Goal: Task Accomplishment & Management: Manage account settings

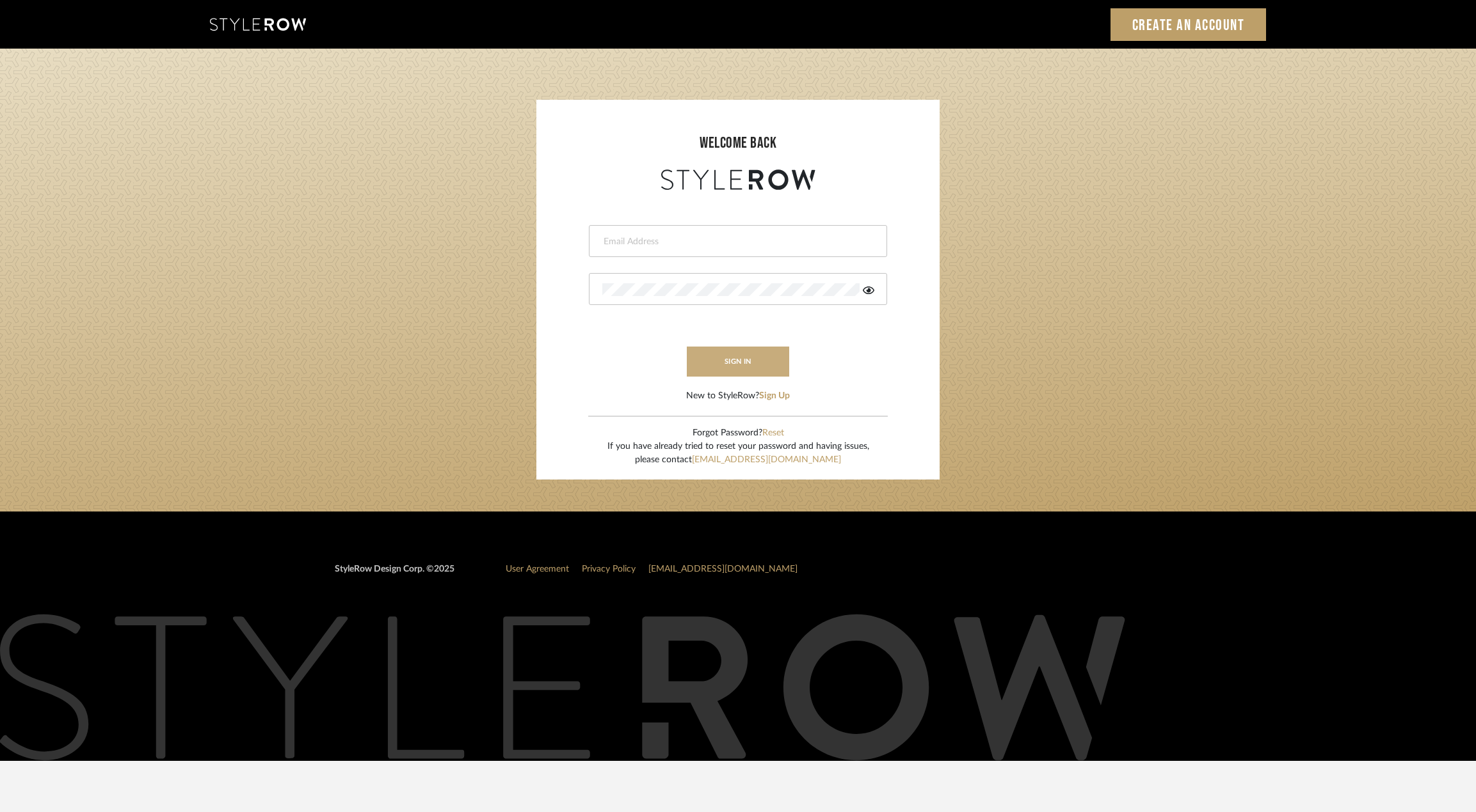
type input "[PERSON_NAME][EMAIL_ADDRESS][DOMAIN_NAME]"
click at [746, 360] on button "sign in" at bounding box center [738, 361] width 102 height 30
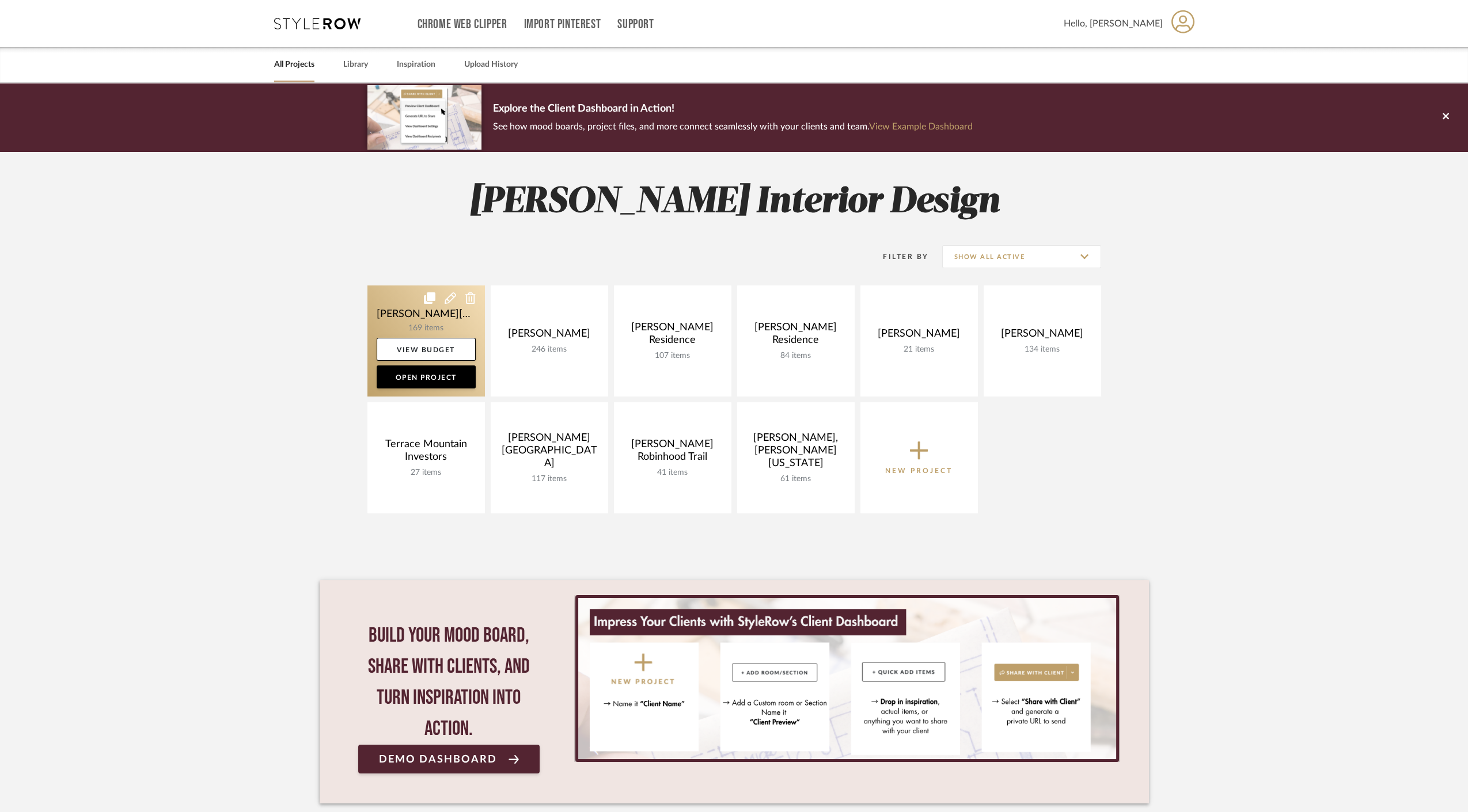
click at [391, 315] on link at bounding box center [426, 340] width 117 height 111
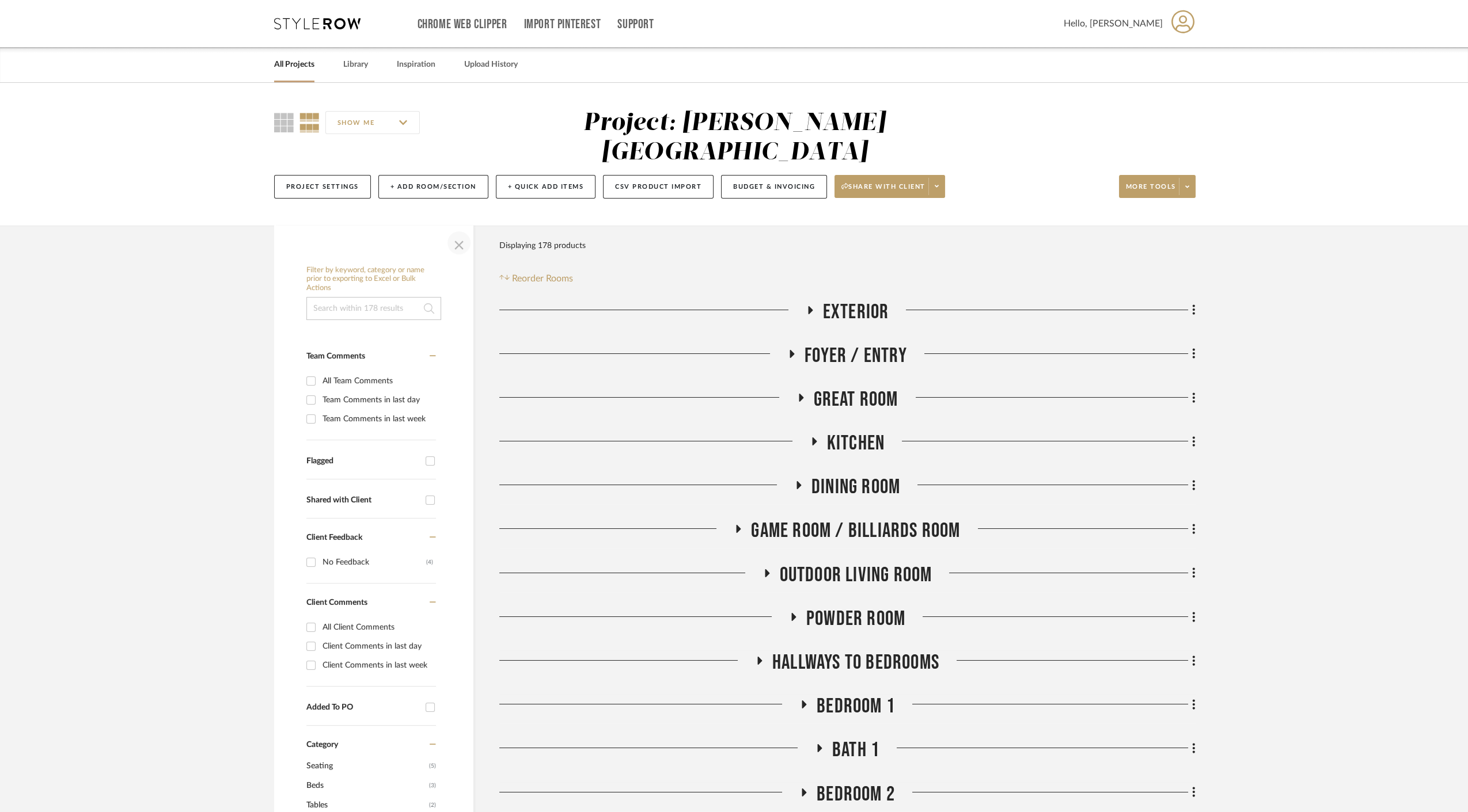
click at [454, 229] on span "button" at bounding box center [459, 243] width 28 height 28
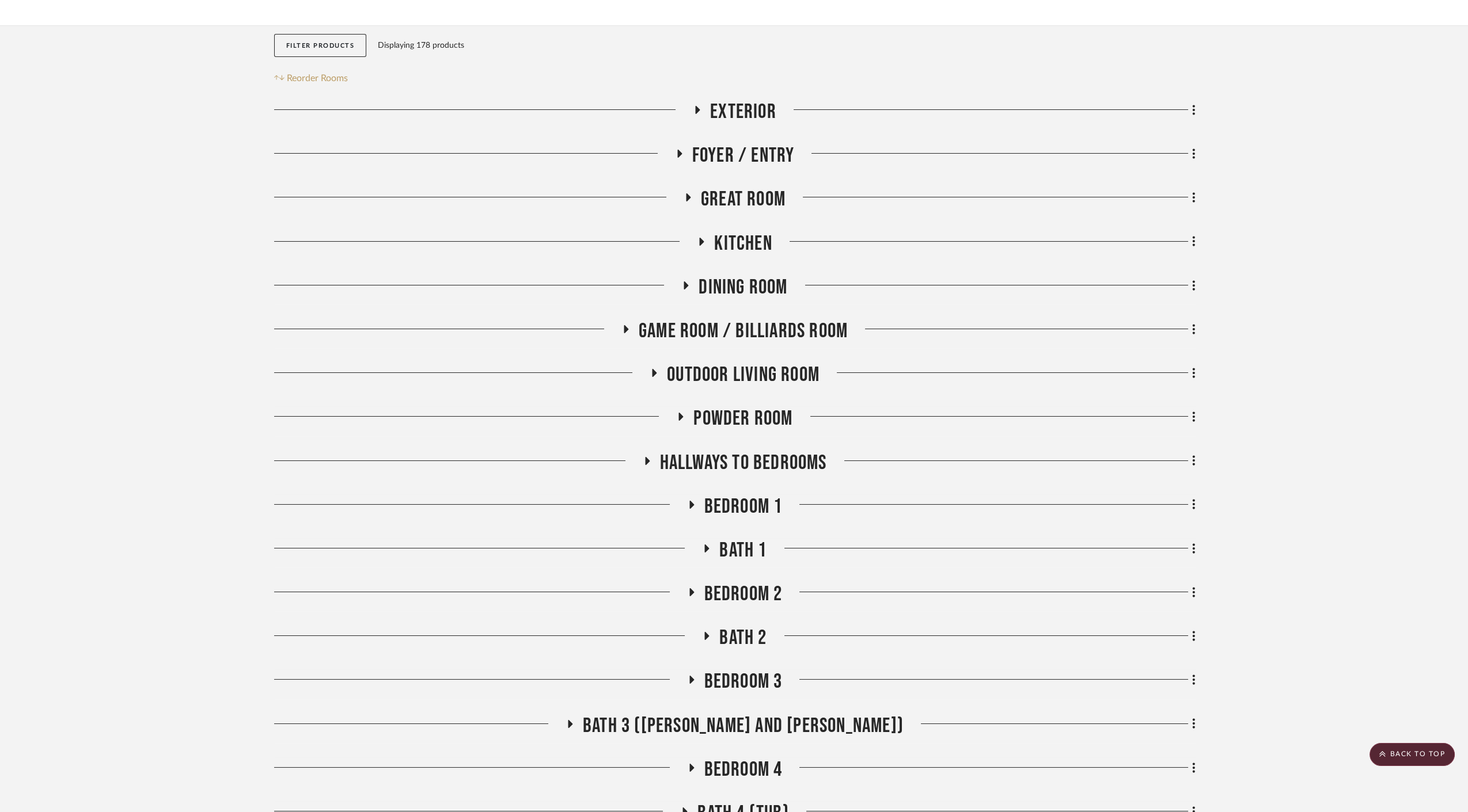
scroll to position [64, 0]
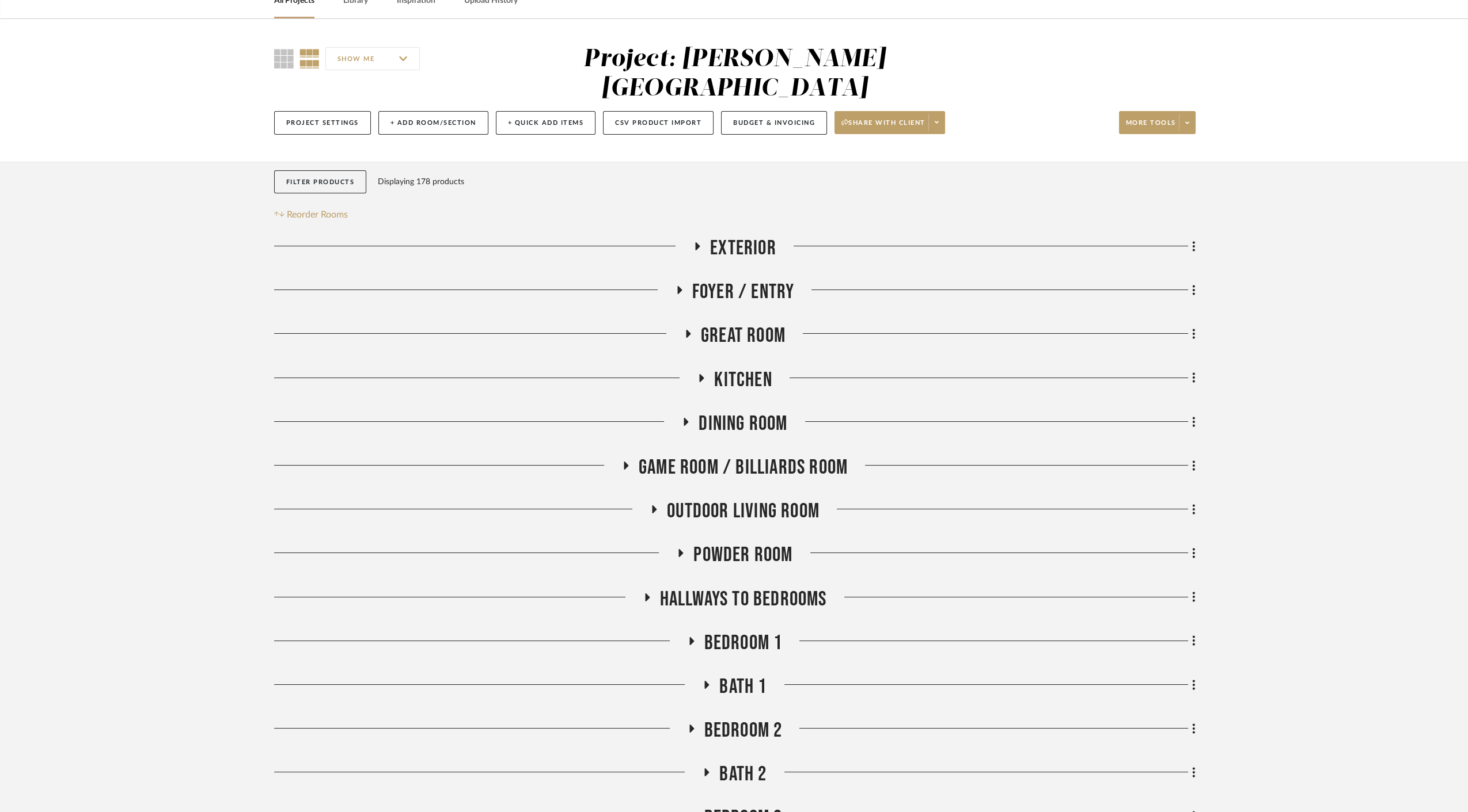
click at [728, 236] on span "Exterior" at bounding box center [743, 248] width 66 height 25
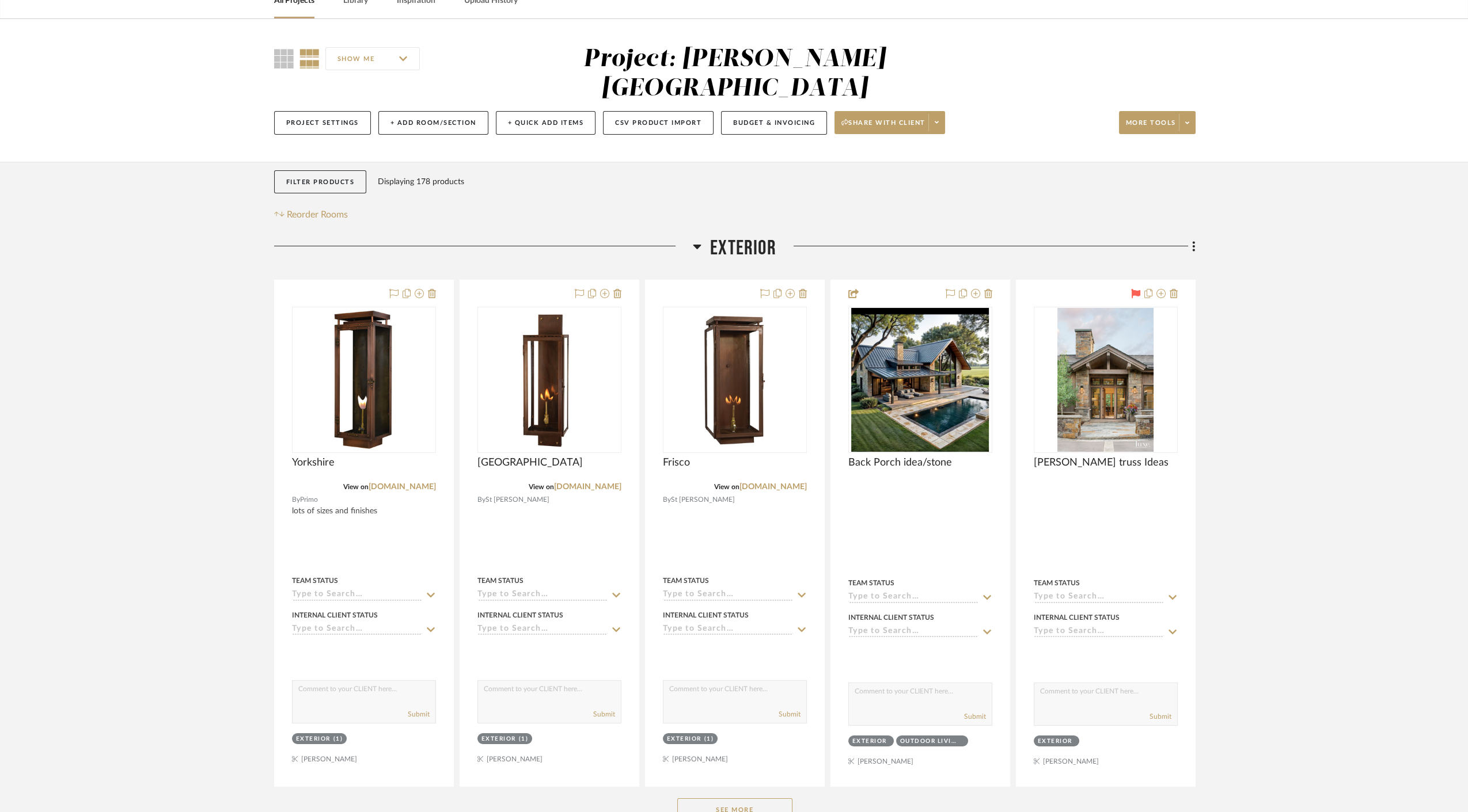
click at [752, 798] on button "See More" at bounding box center [735, 810] width 115 height 23
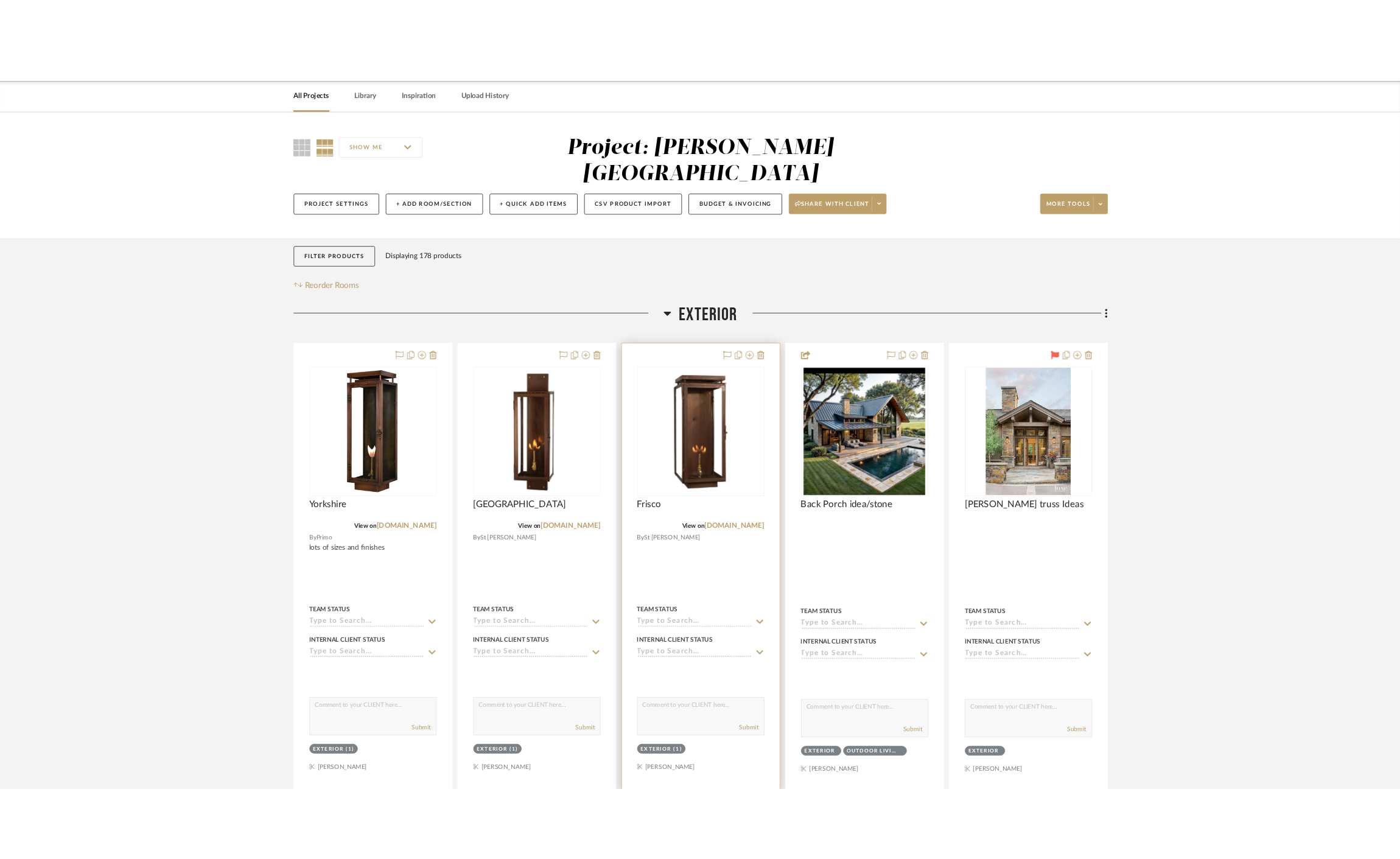
scroll to position [0, 0]
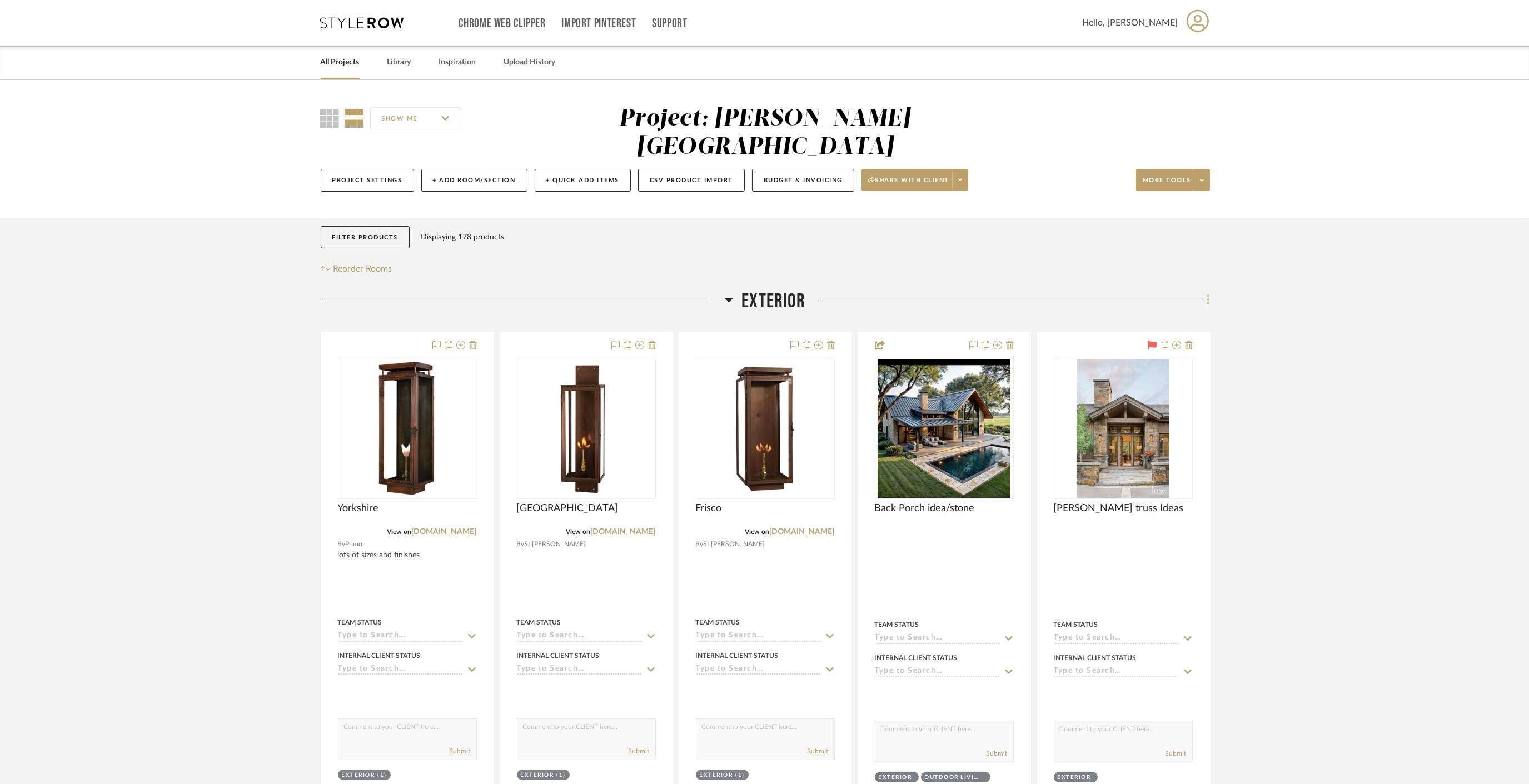
click at [1207, 294] on icon at bounding box center [1208, 299] width 3 height 12
click at [1169, 291] on span "Add New Item" at bounding box center [1152, 295] width 50 height 10
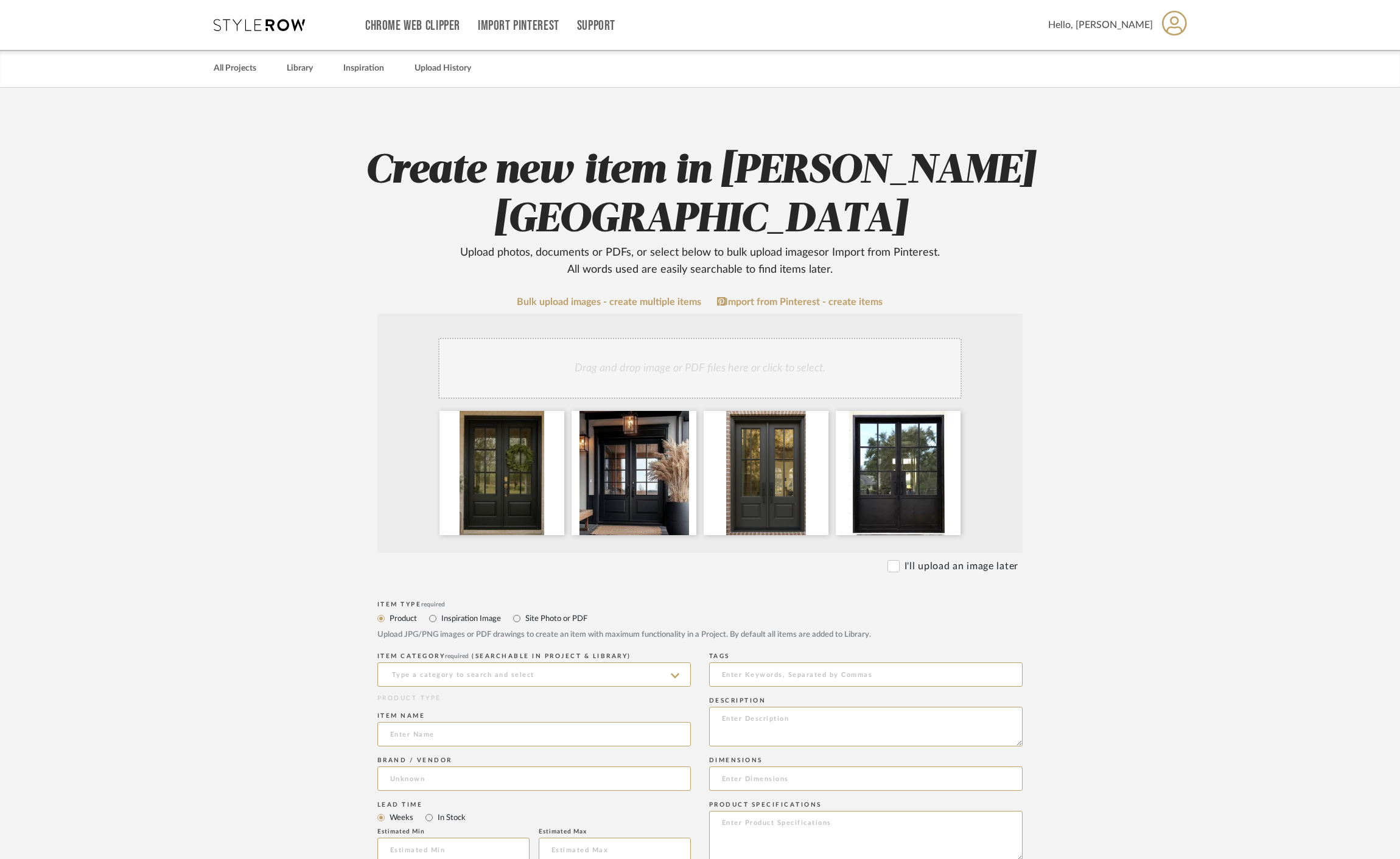
click at [456, 618] on label "Inspiration Image" at bounding box center [470, 618] width 61 height 13
click at [440, 618] on input "Inspiration Image" at bounding box center [433, 618] width 15 height 15
radio input "true"
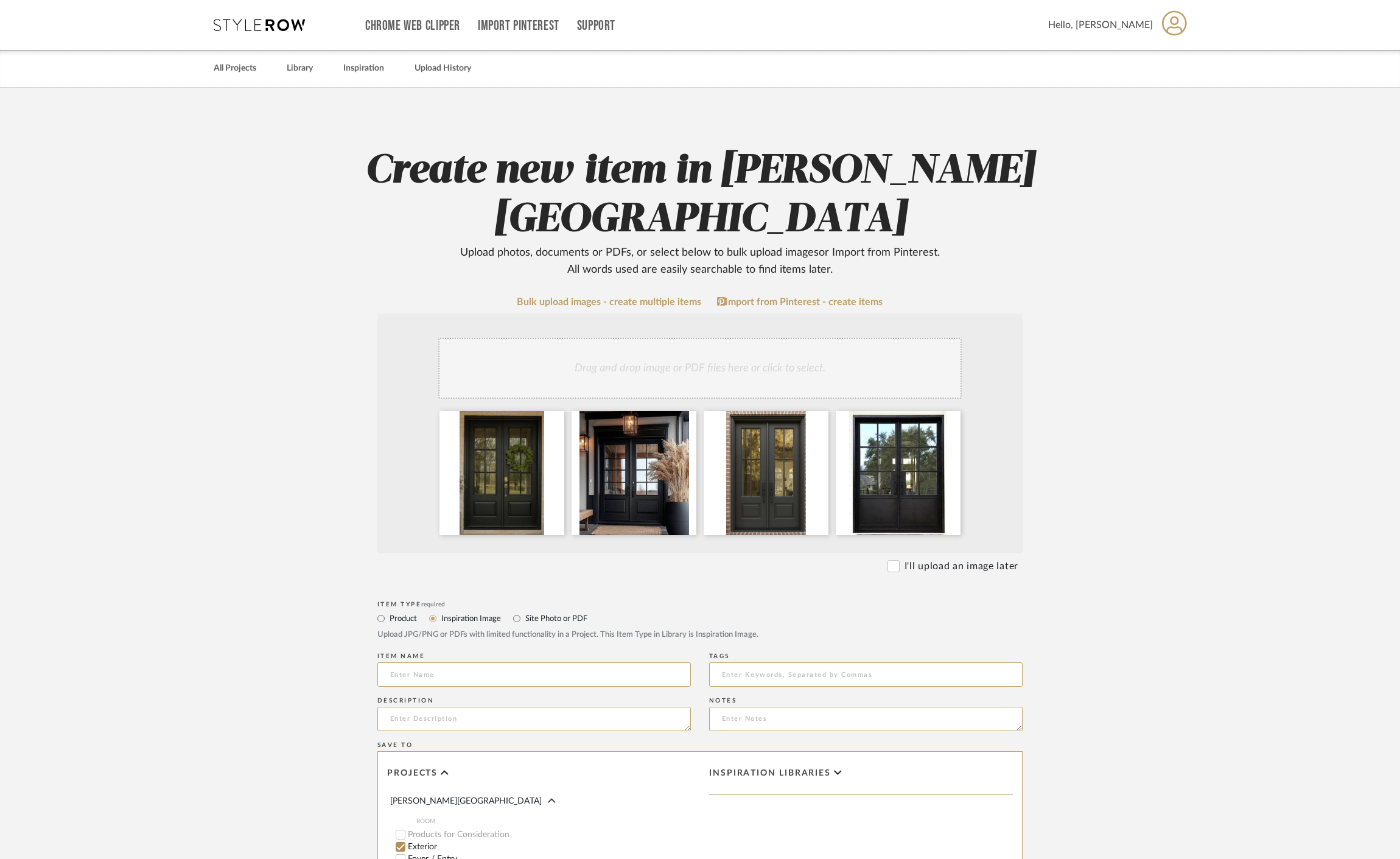
click at [452, 661] on div "Item name" at bounding box center [534, 672] width 313 height 44
click at [450, 672] on input at bounding box center [534, 675] width 313 height 25
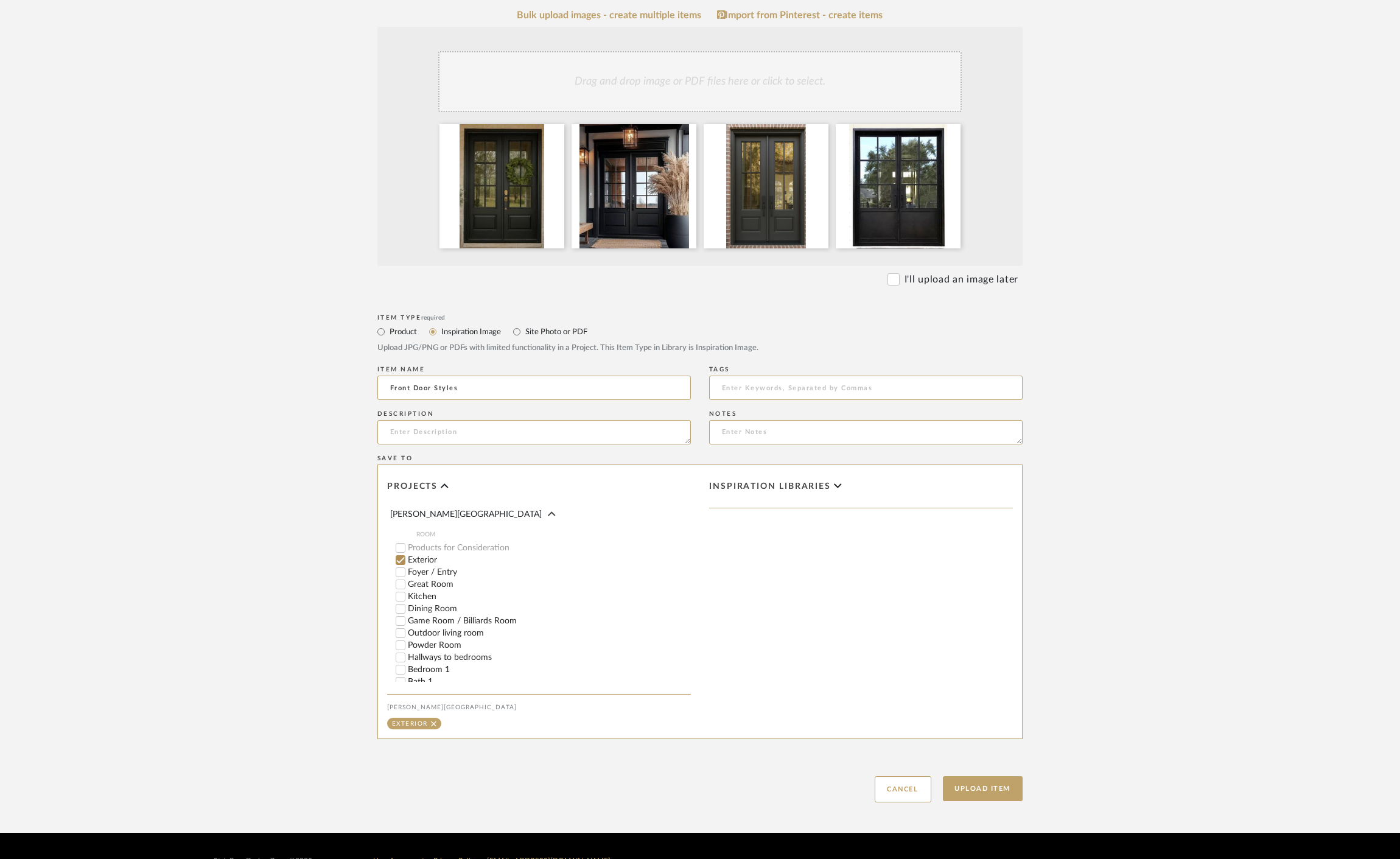
scroll to position [317, 0]
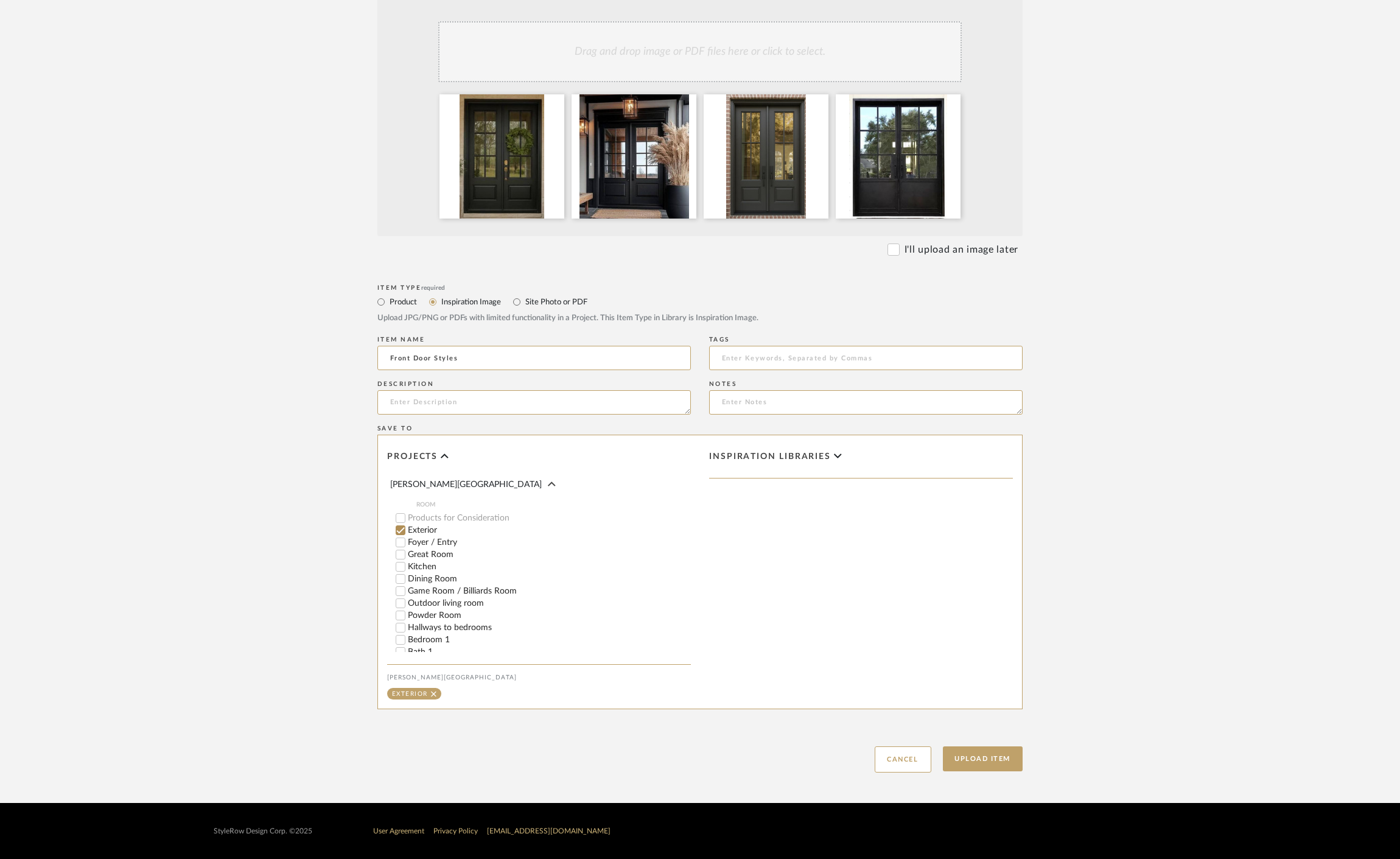
type input "Front Door Styles"
click at [963, 746] on div "Upload Item Cancel" at bounding box center [700, 744] width 645 height 56
click at [967, 761] on button "Upload Item" at bounding box center [983, 759] width 80 height 25
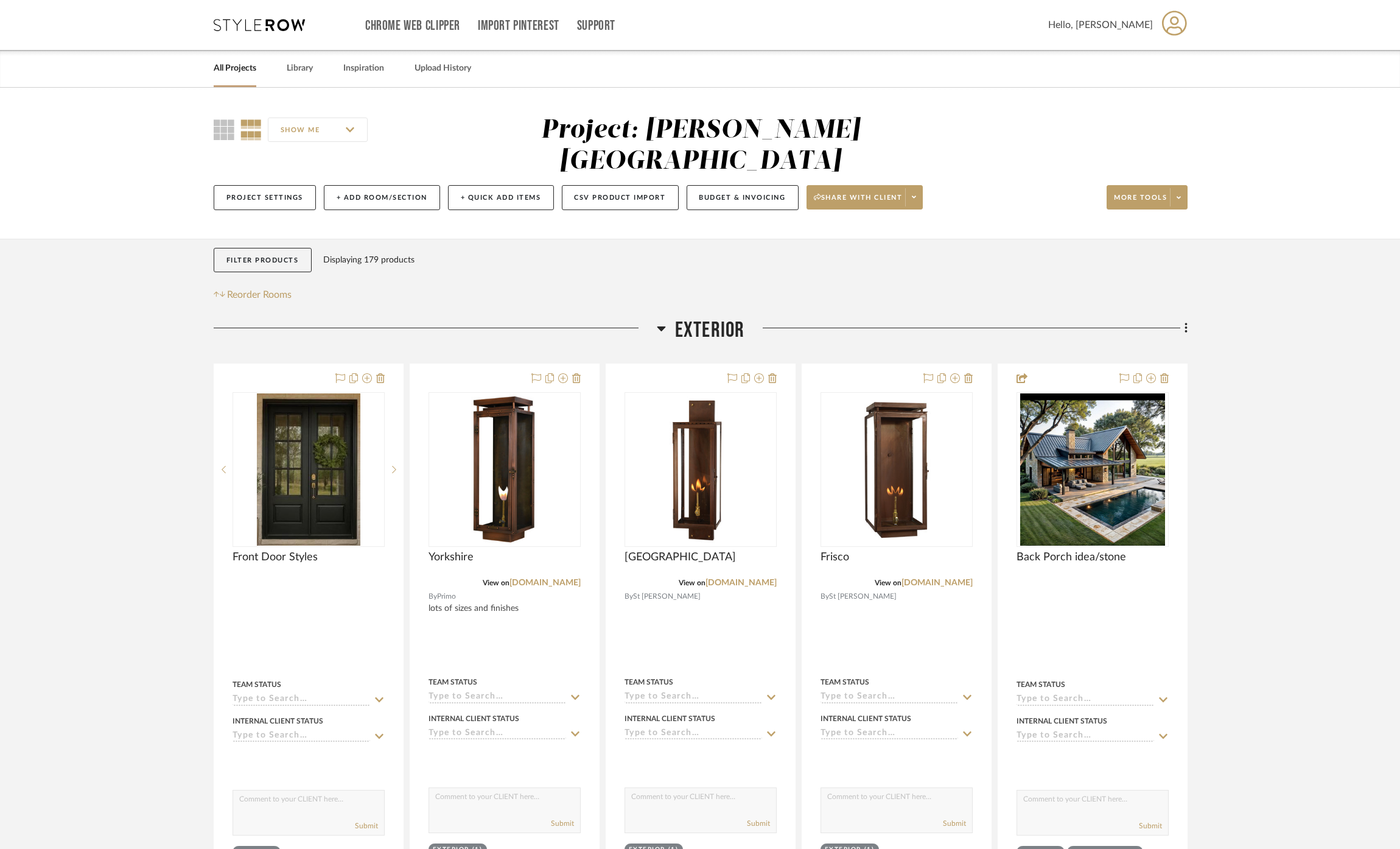
click at [236, 64] on link "All Projects" at bounding box center [235, 68] width 43 height 16
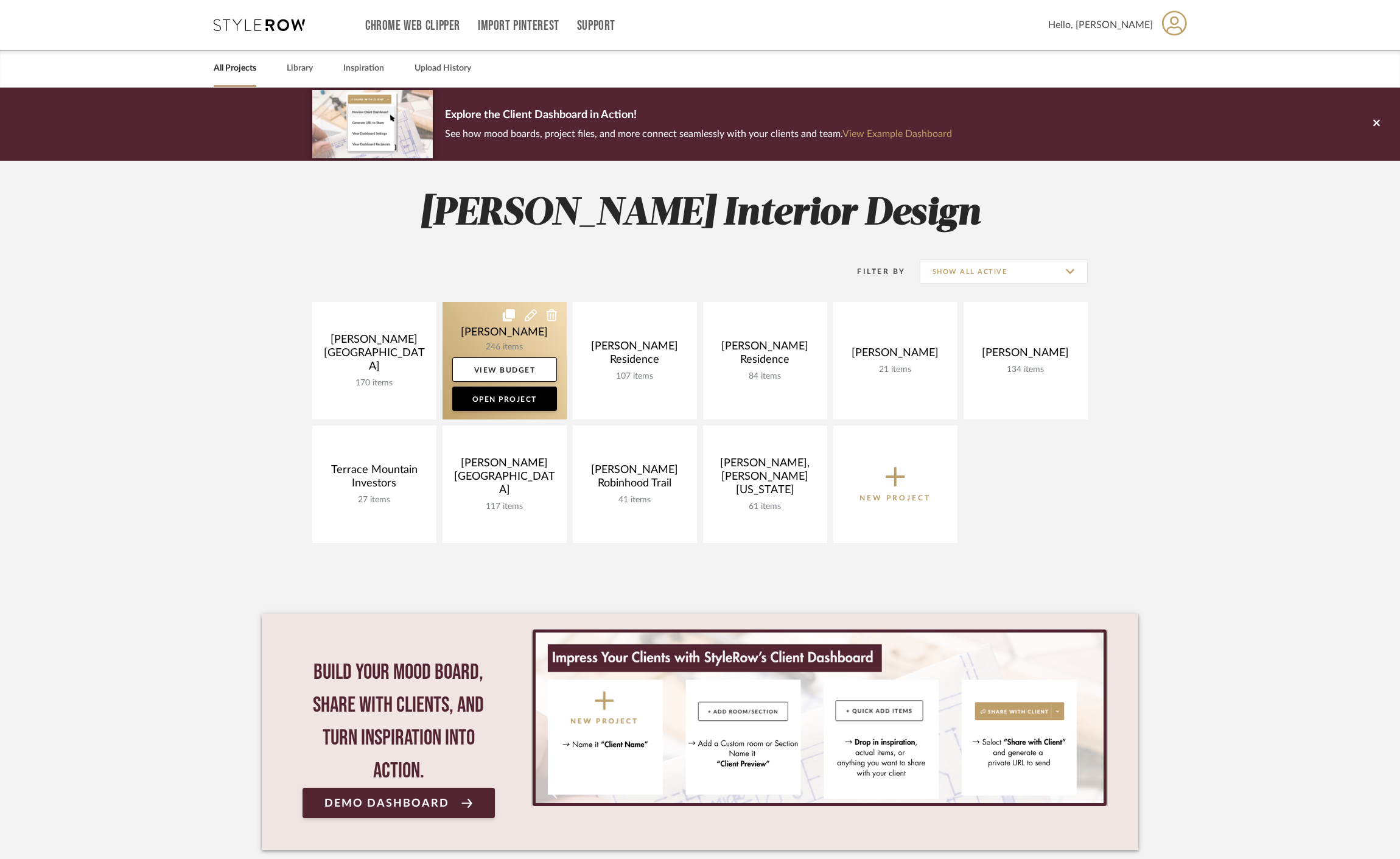
click at [485, 338] on link at bounding box center [505, 360] width 124 height 117
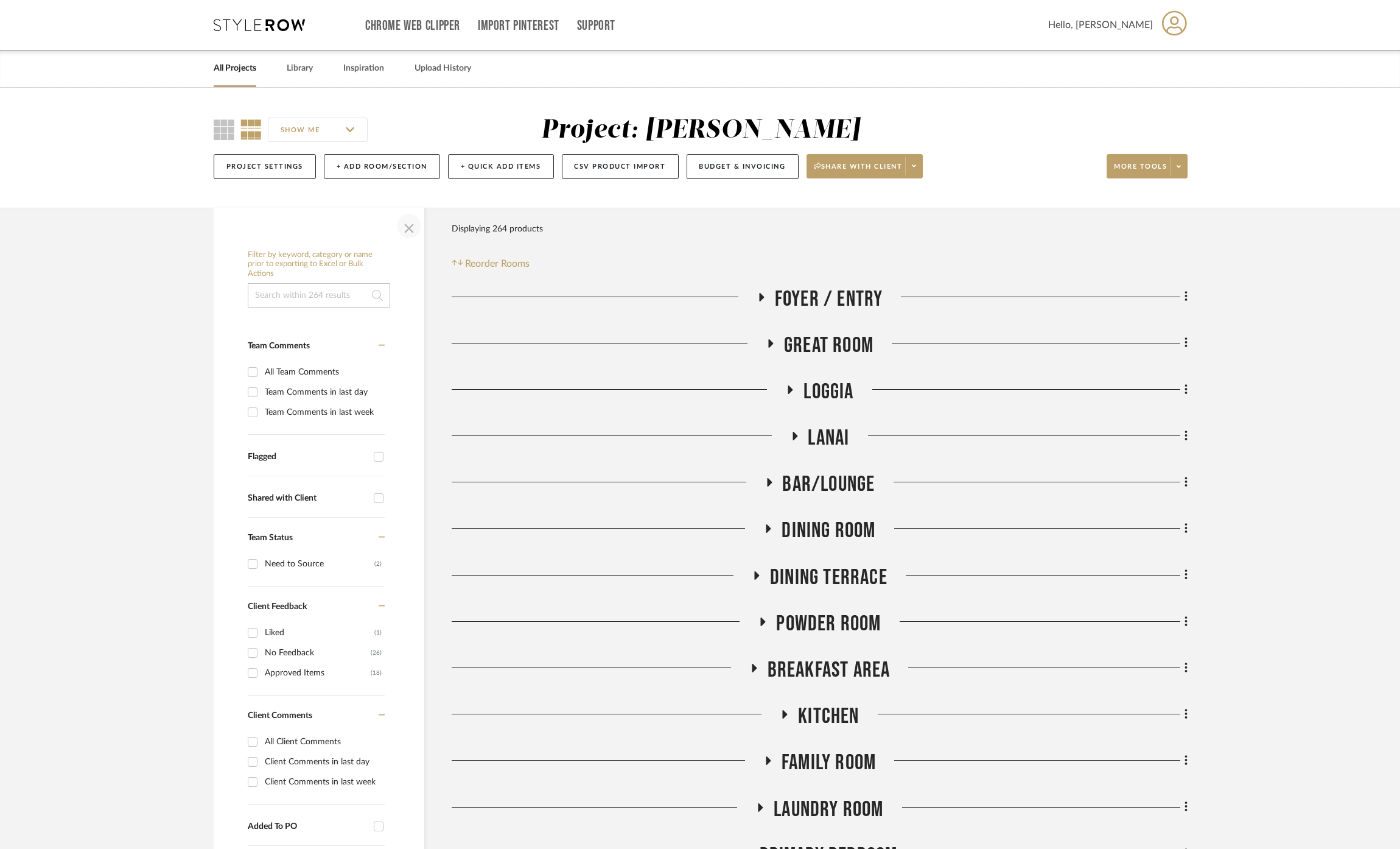
click at [401, 227] on span "button" at bounding box center [409, 226] width 29 height 29
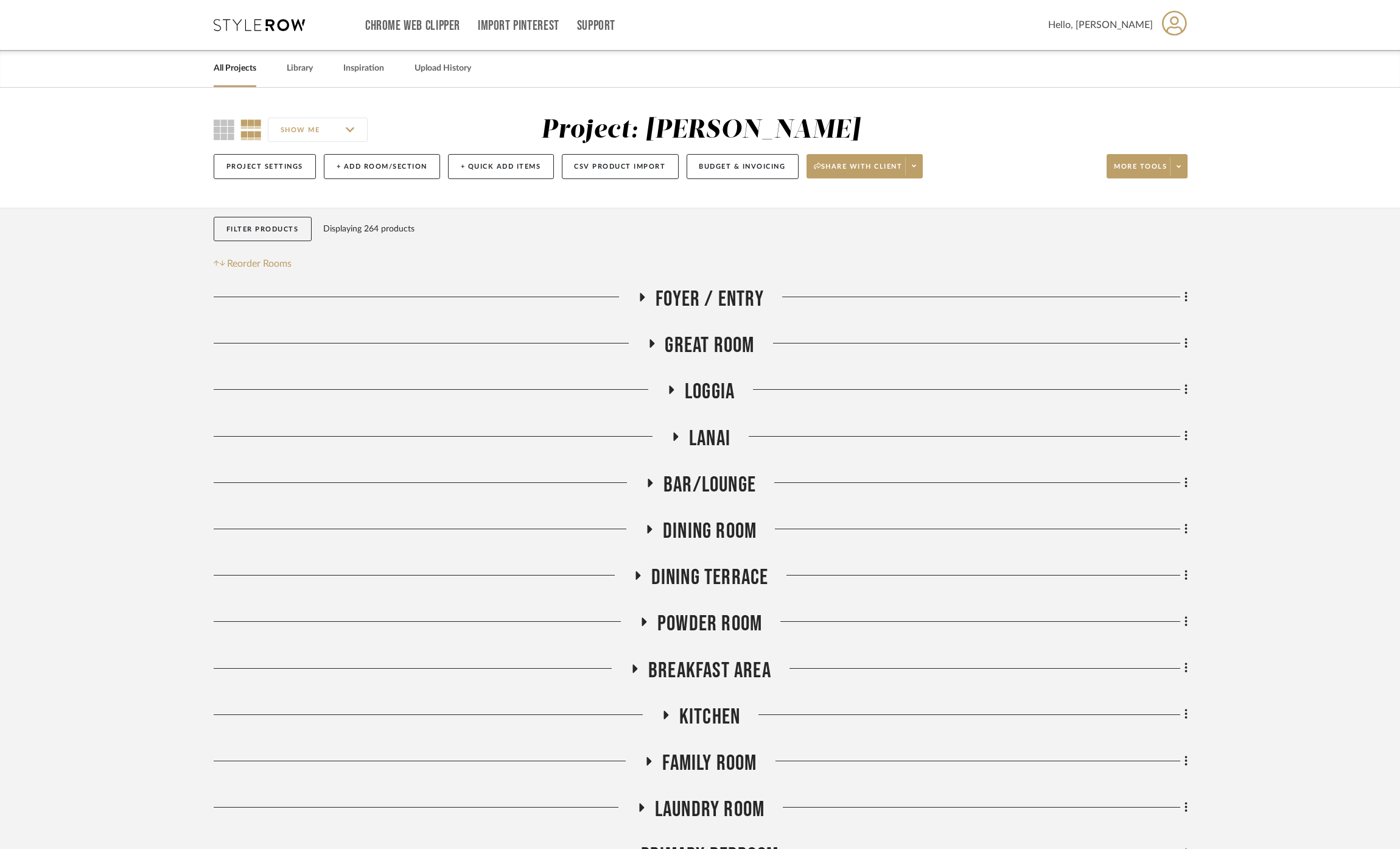
click at [726, 335] on span "Great Room" at bounding box center [710, 346] width 90 height 26
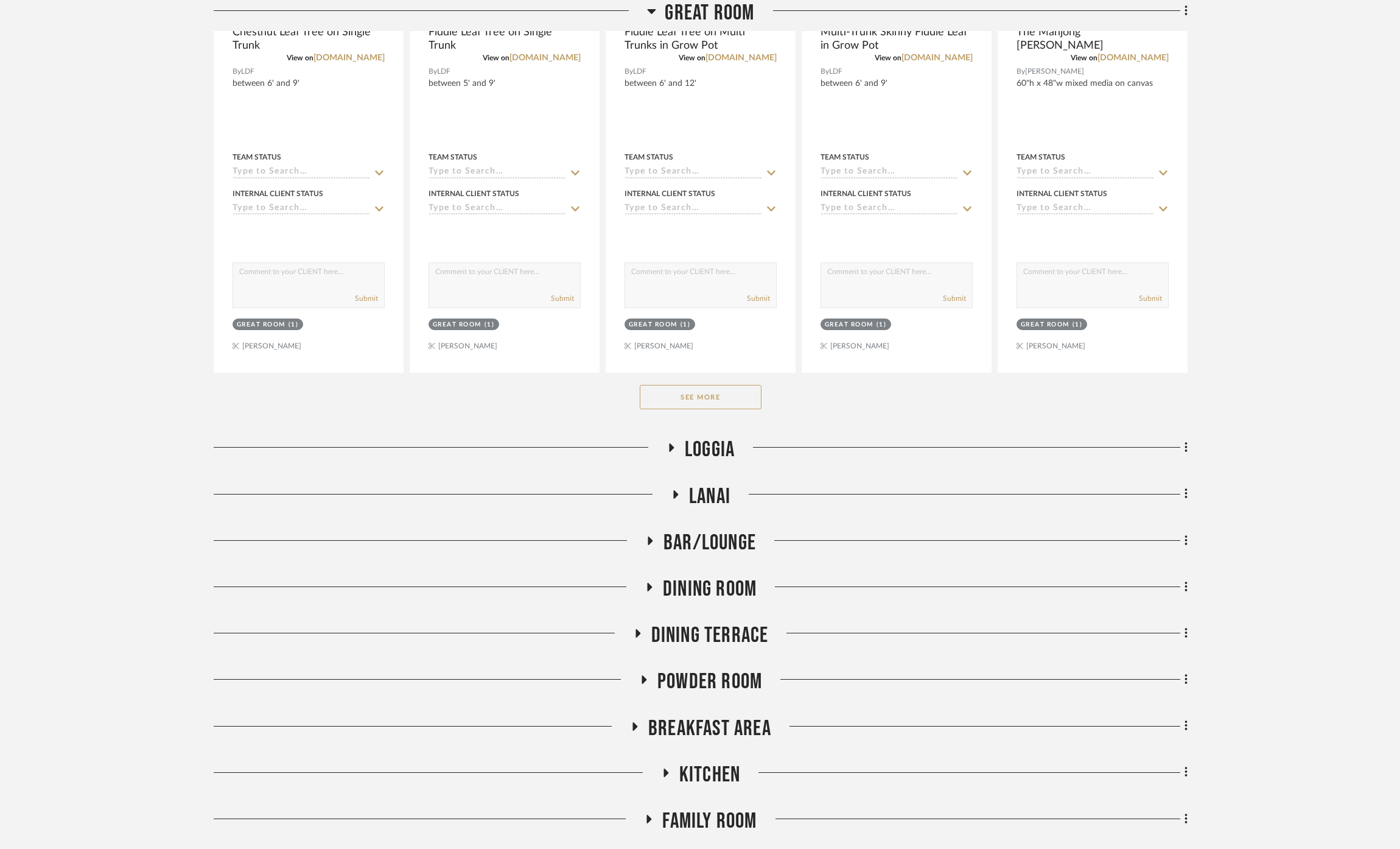
scroll to position [677, 0]
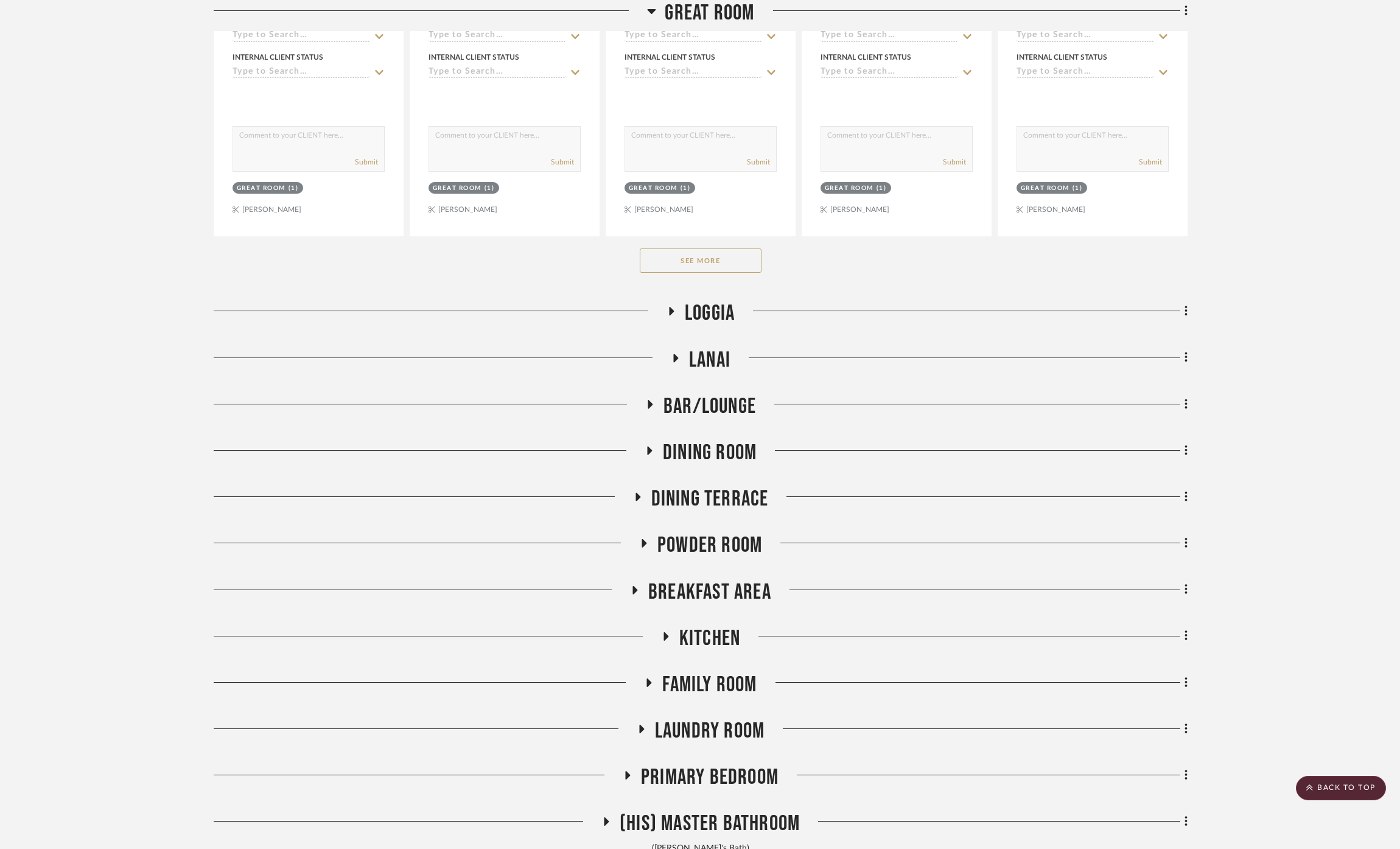
click at [706, 262] on button "See More" at bounding box center [700, 261] width 122 height 25
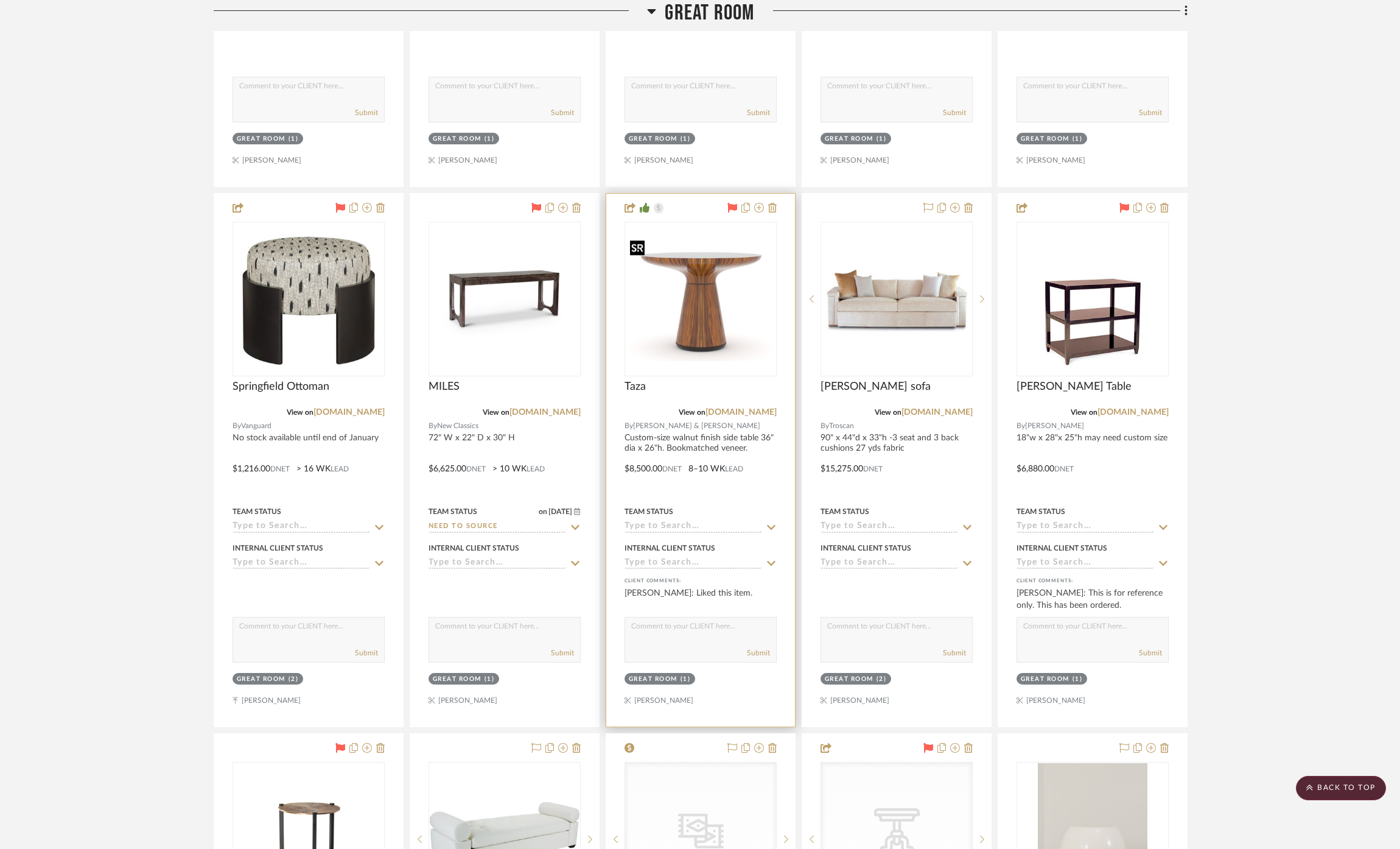
scroll to position [744, 0]
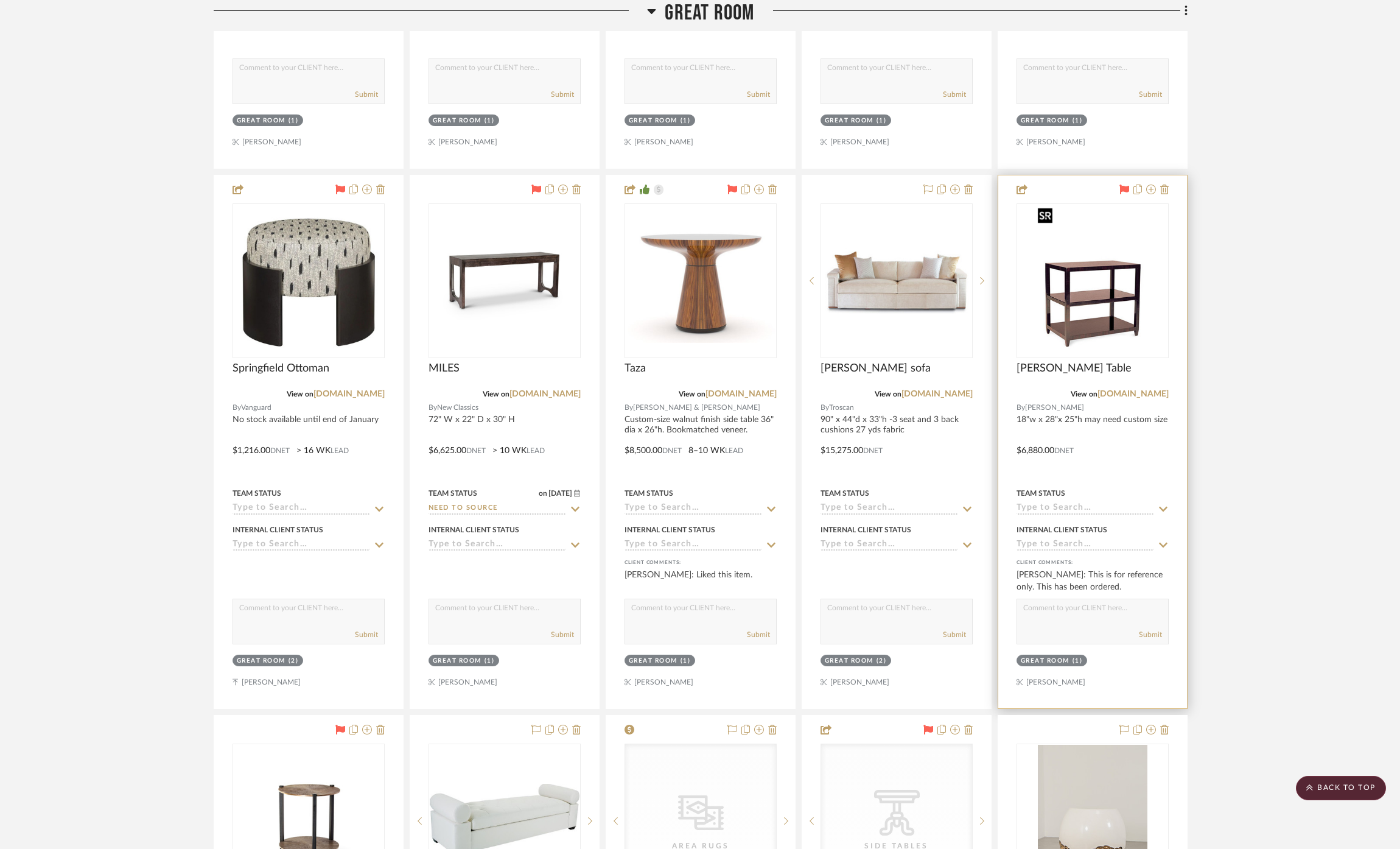
click at [0, 0] on img at bounding box center [0, 0] width 0 height 0
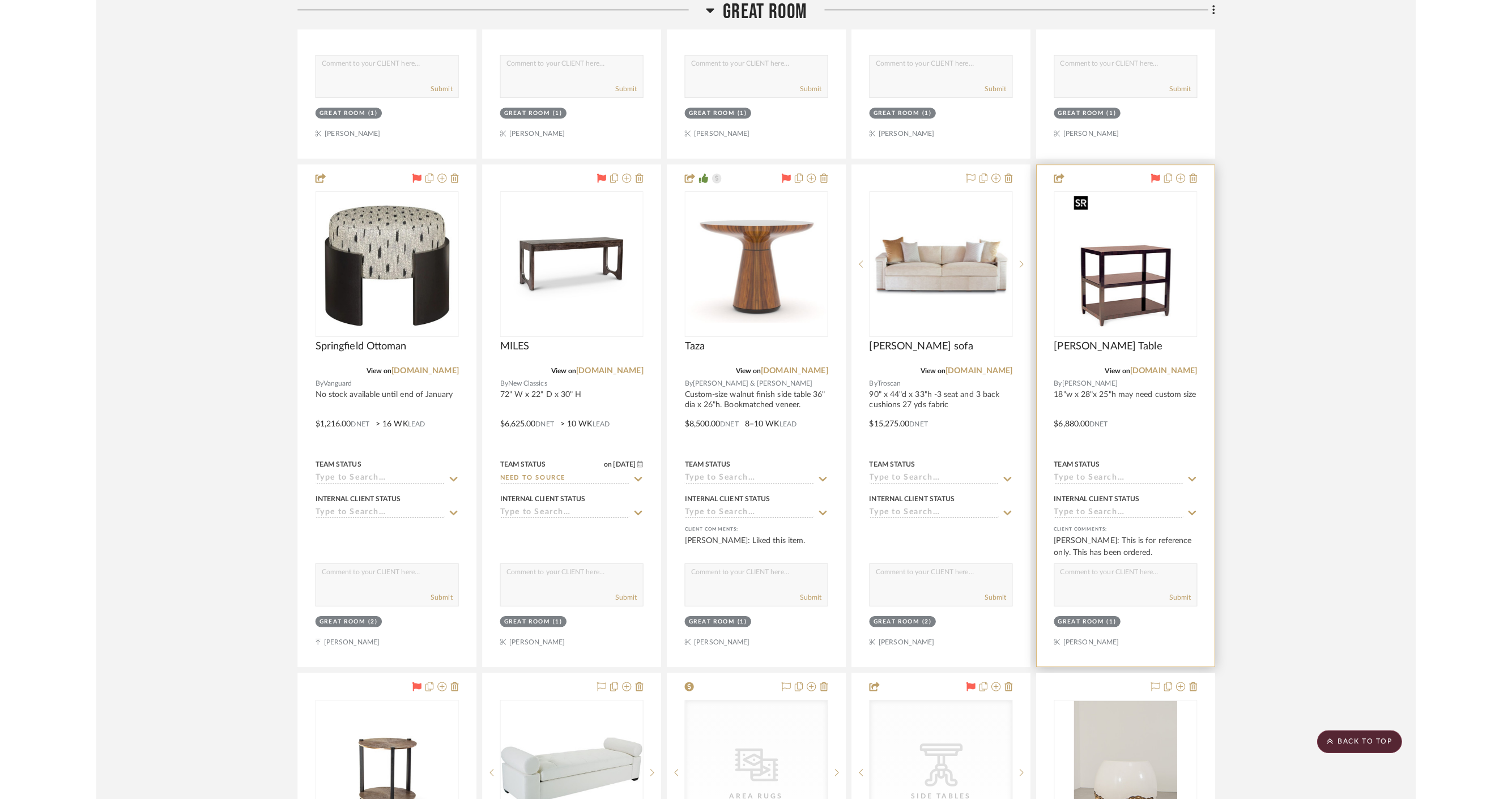
scroll to position [0, 0]
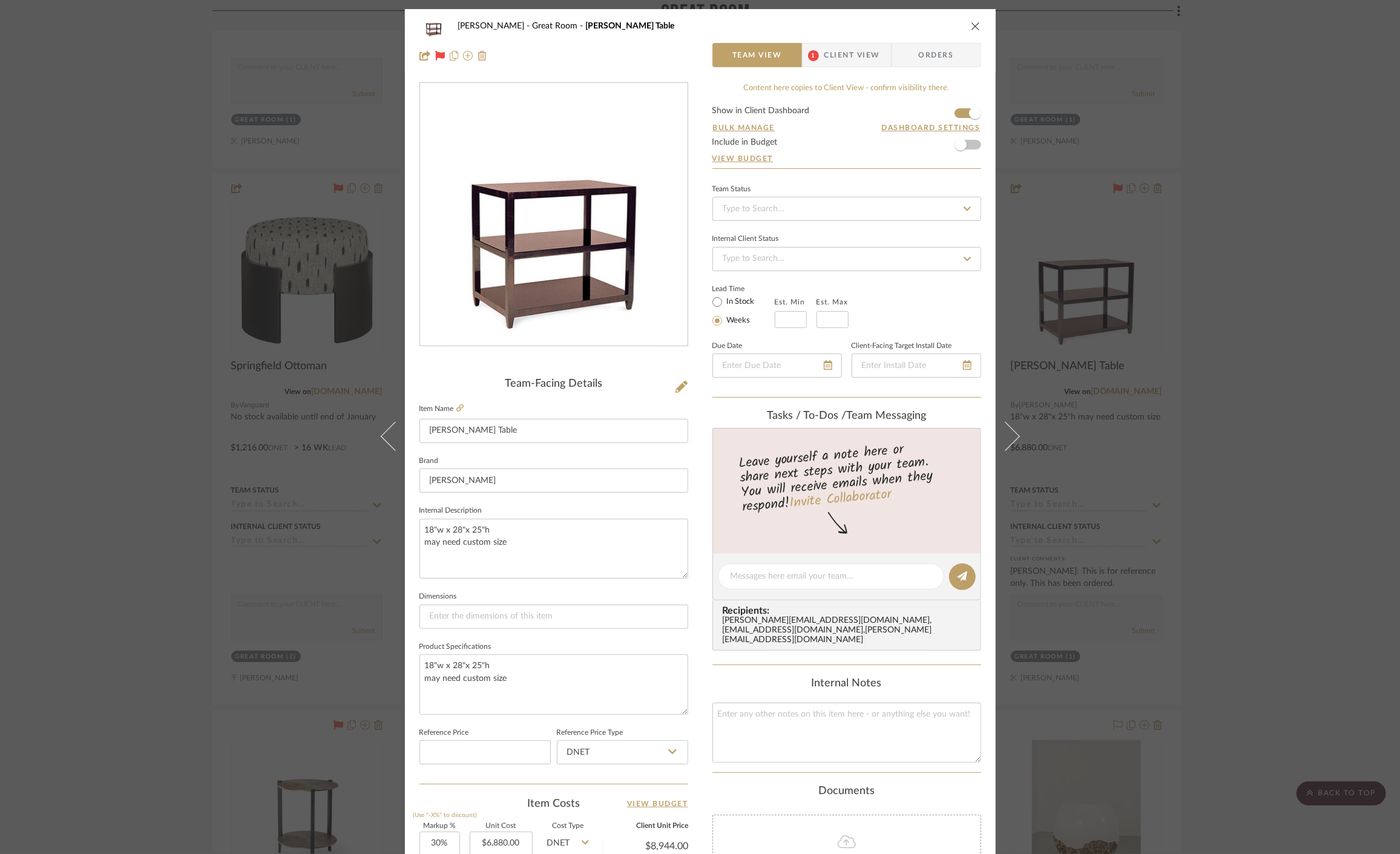
click at [546, 279] on img "0" at bounding box center [553, 215] width 206 height 263
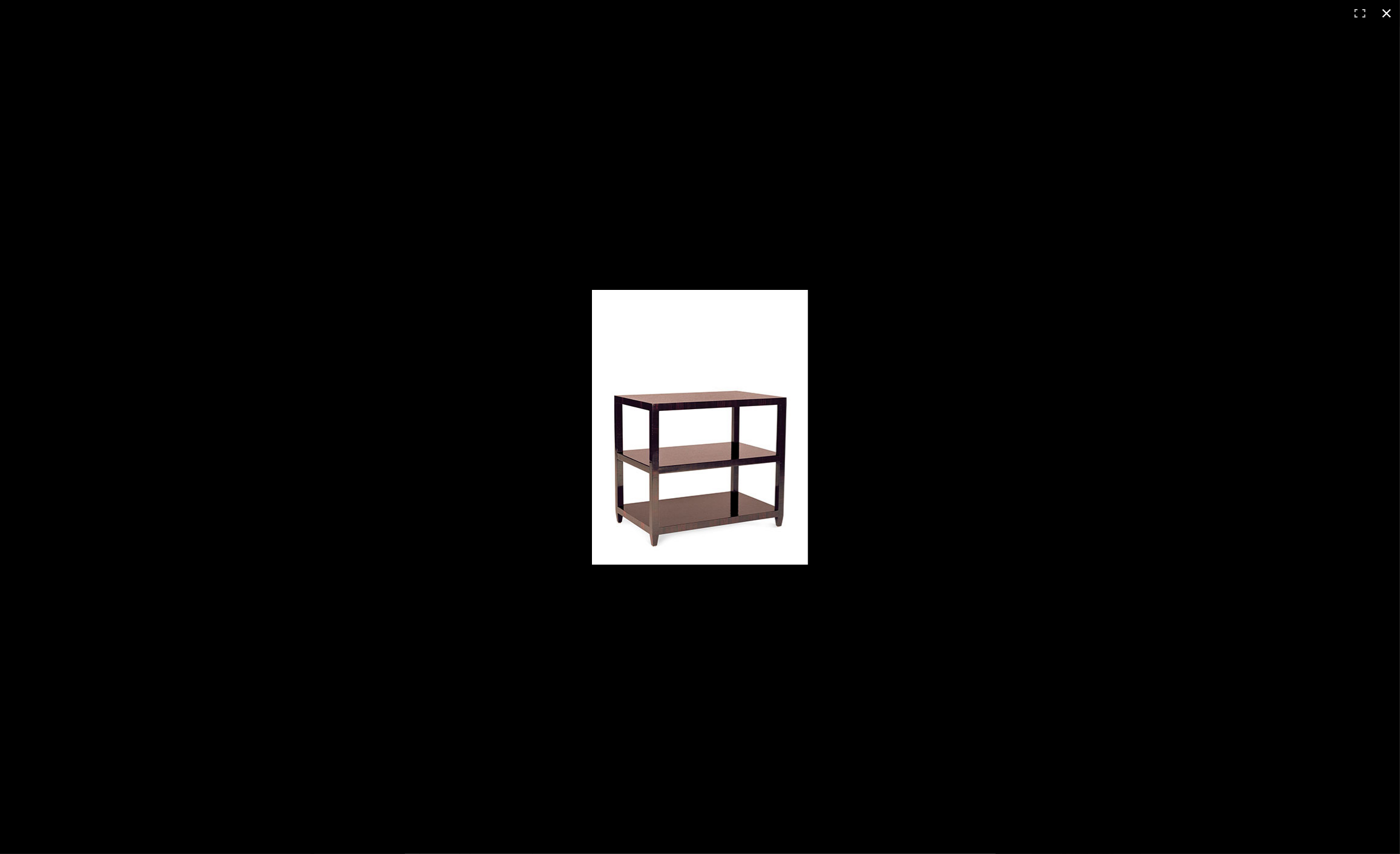
click at [804, 117] on div at bounding box center [700, 427] width 1400 height 854
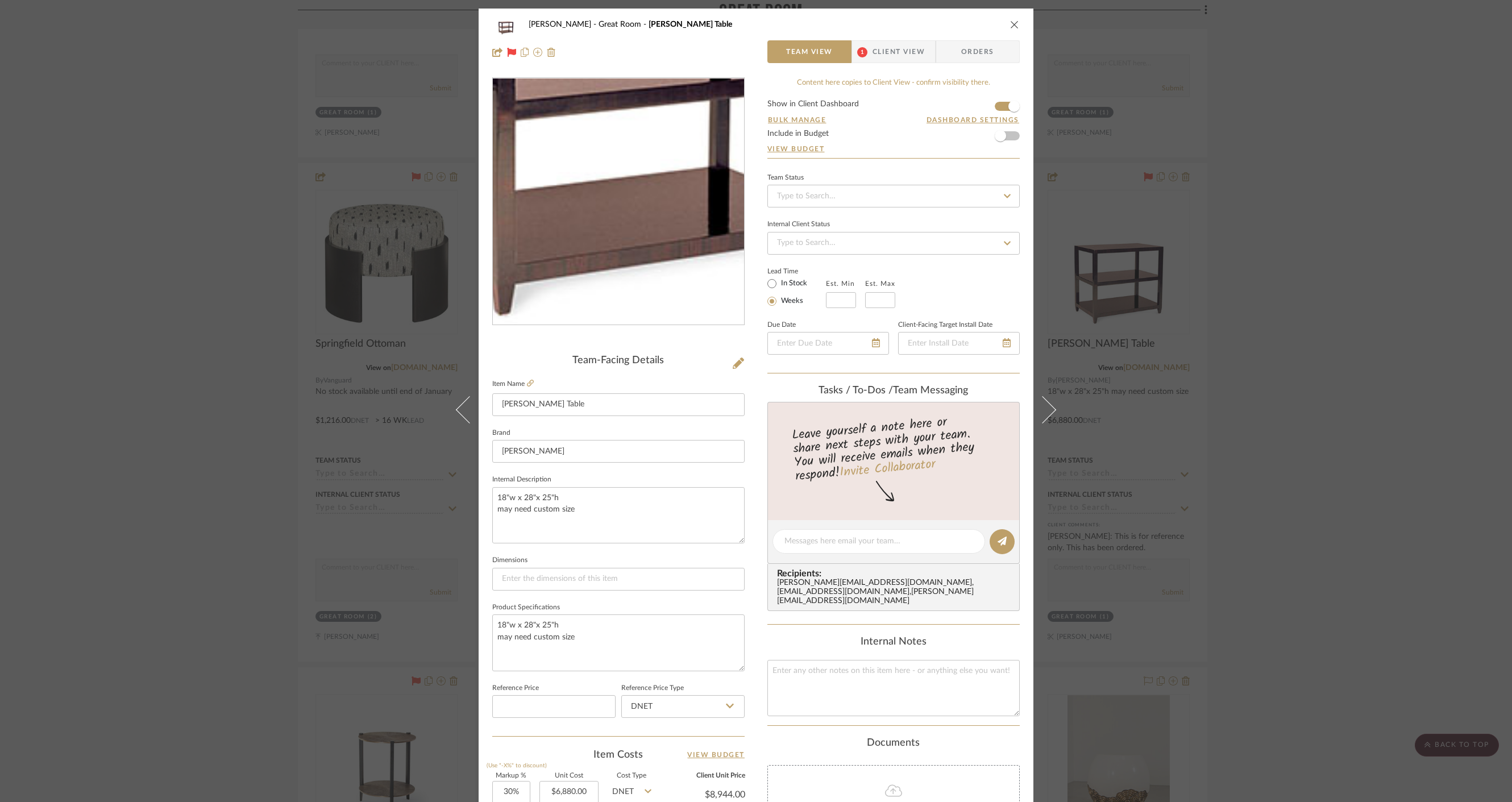
click at [612, 270] on img "0" at bounding box center [618, 202] width 194 height 247
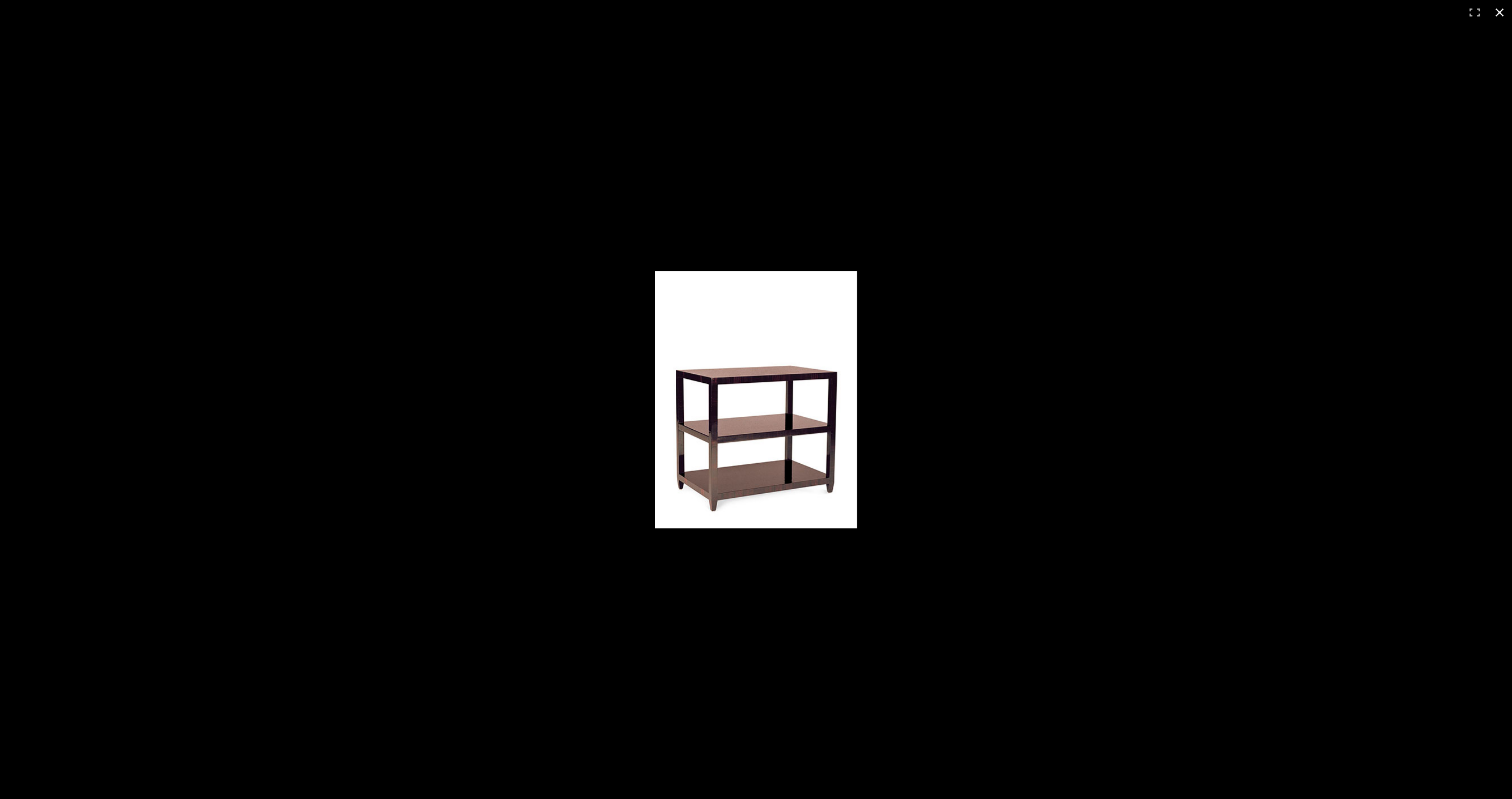
click at [726, 85] on div at bounding box center [756, 399] width 1512 height 799
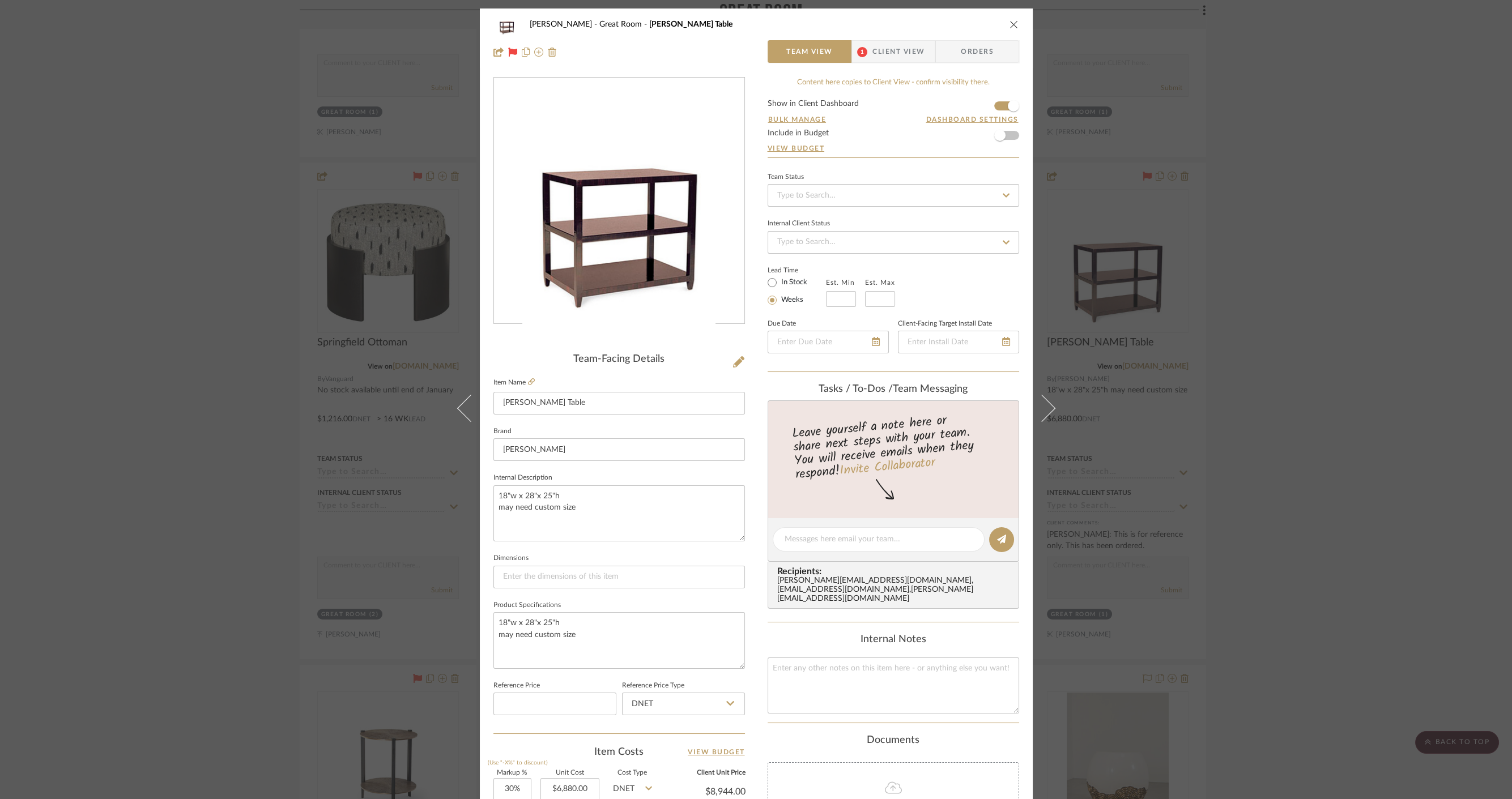
click at [313, 153] on div "Cawley Gillon Great Room Costello Table Team View 1 Client View Orders Team-Fac…" at bounding box center [756, 399] width 1512 height 799
